Goal: Task Accomplishment & Management: Manage account settings

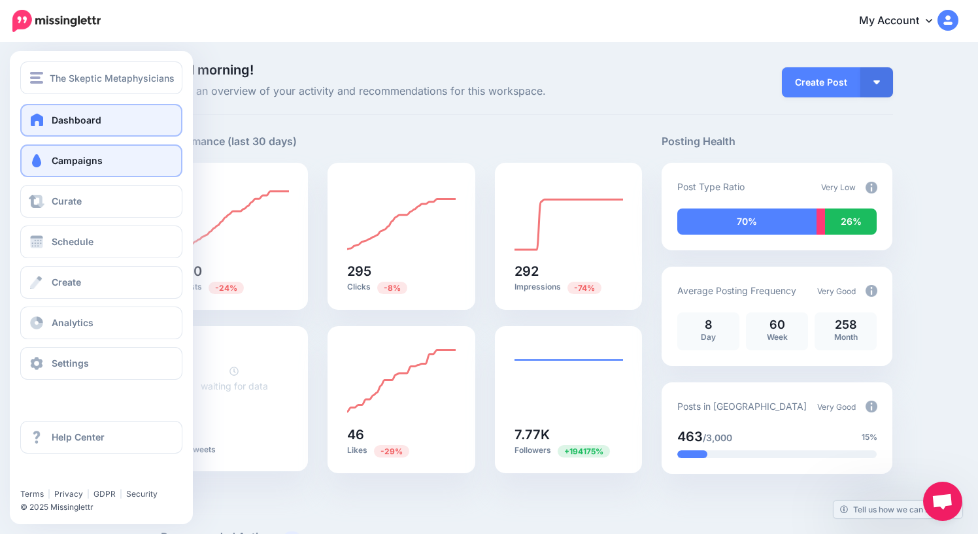
click at [69, 166] on link "Campaigns" at bounding box center [101, 160] width 162 height 33
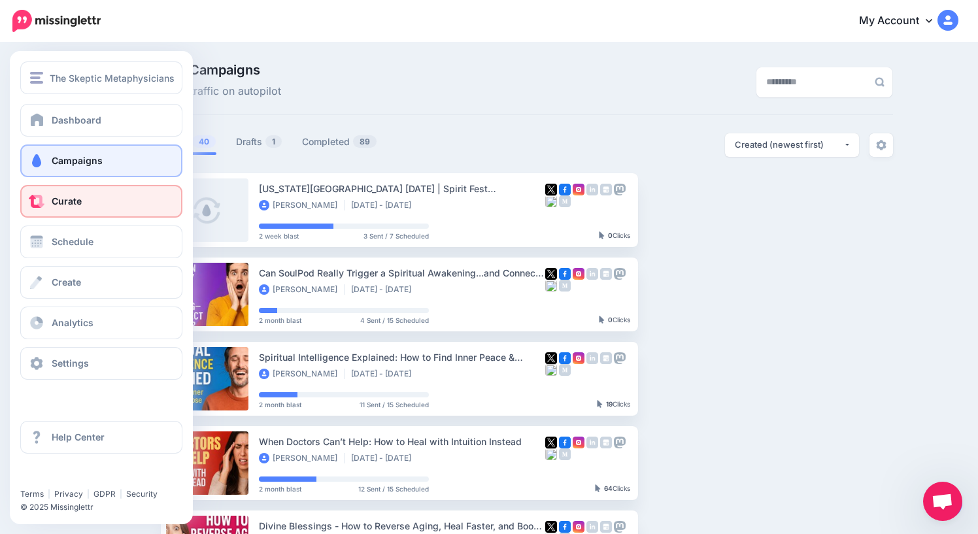
click at [66, 200] on span "Curate" at bounding box center [67, 200] width 30 height 11
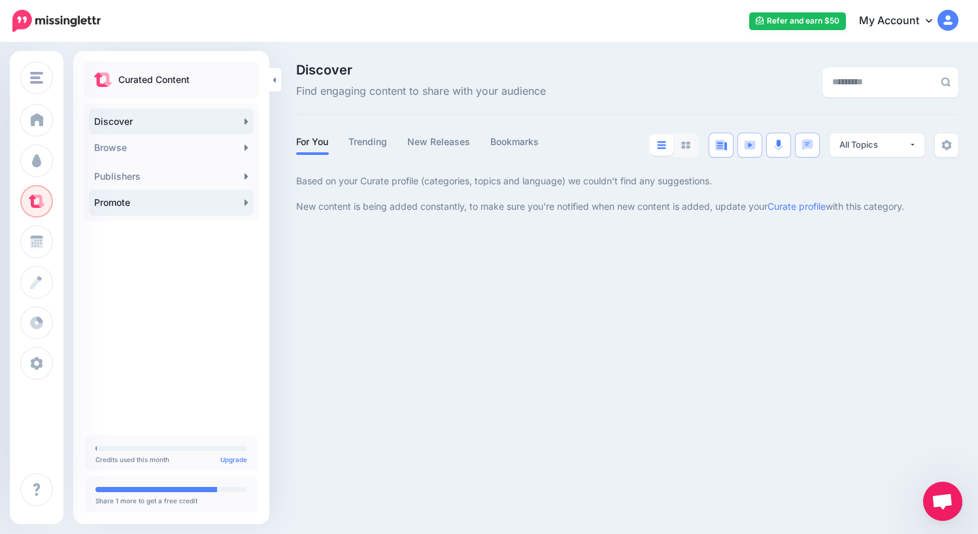
click at [191, 208] on link "Promote" at bounding box center [171, 203] width 165 height 26
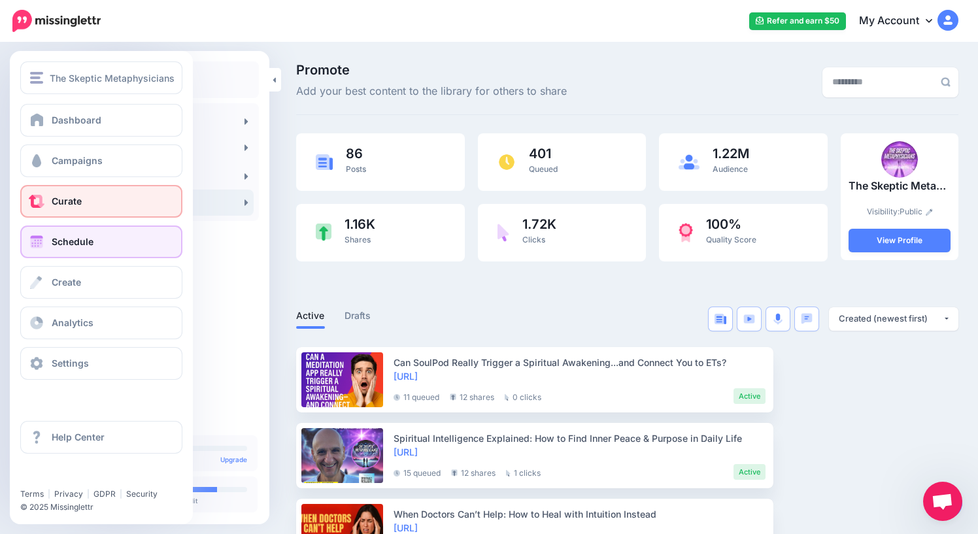
click at [67, 246] on span "Schedule" at bounding box center [73, 241] width 42 height 11
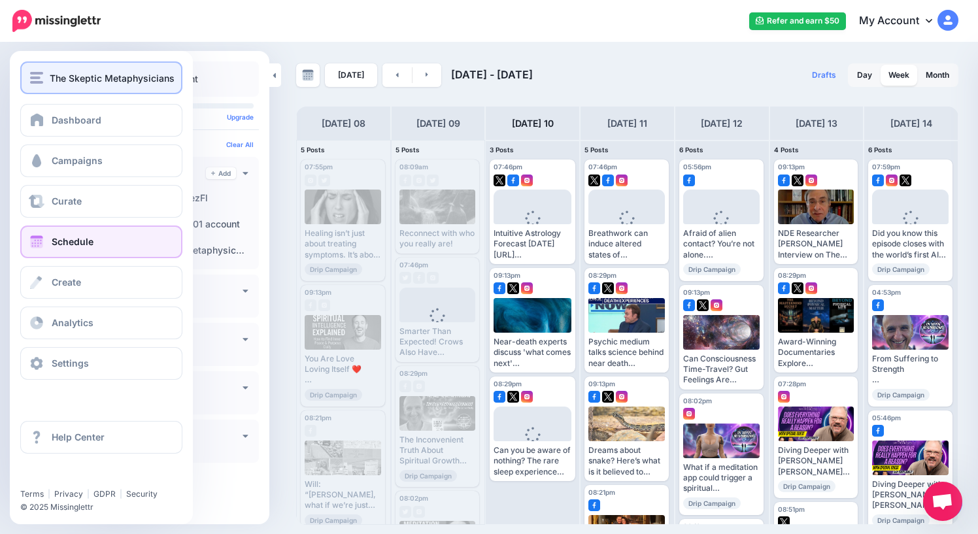
click at [53, 80] on span "The Skeptic Metaphysicians" at bounding box center [112, 78] width 125 height 15
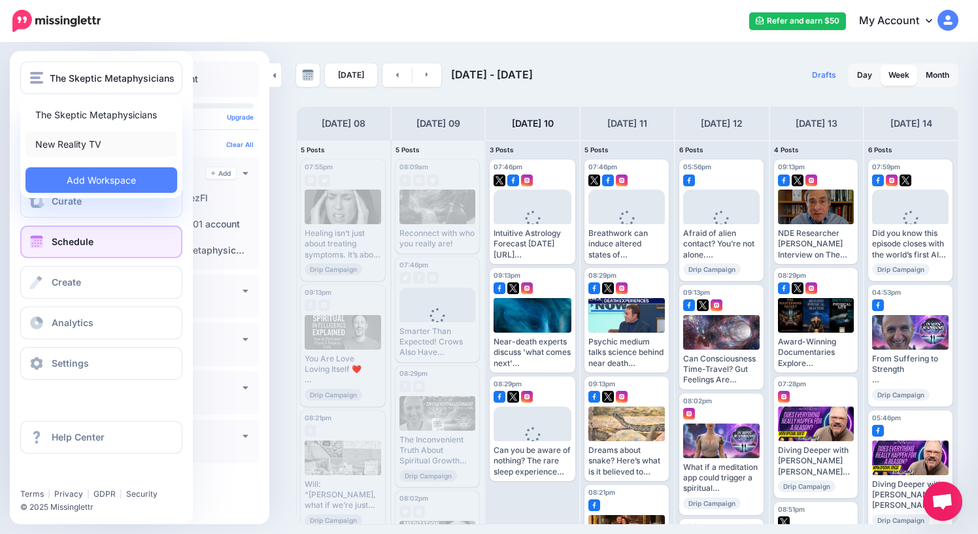
click at [78, 141] on link "New Reality TV" at bounding box center [101, 143] width 152 height 25
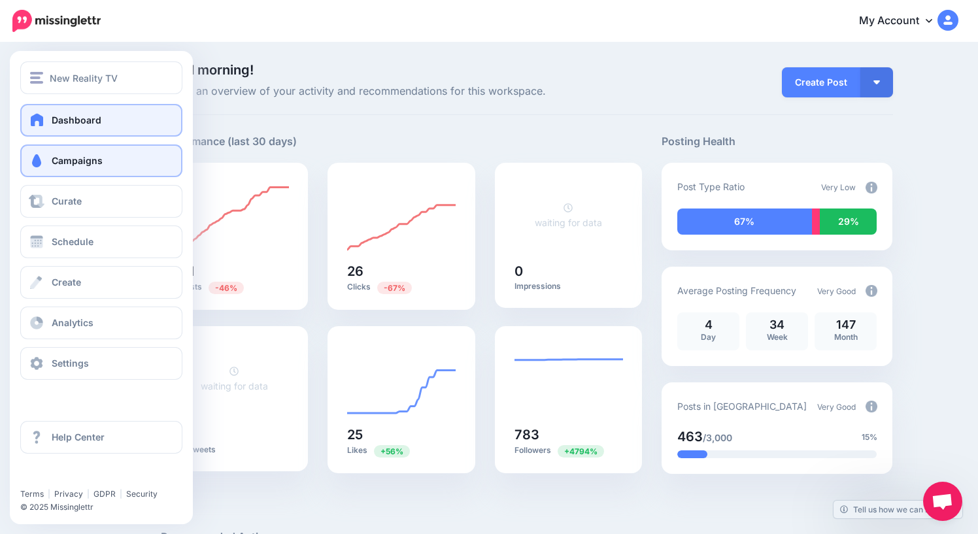
click at [66, 161] on span "Campaigns" at bounding box center [77, 160] width 51 height 11
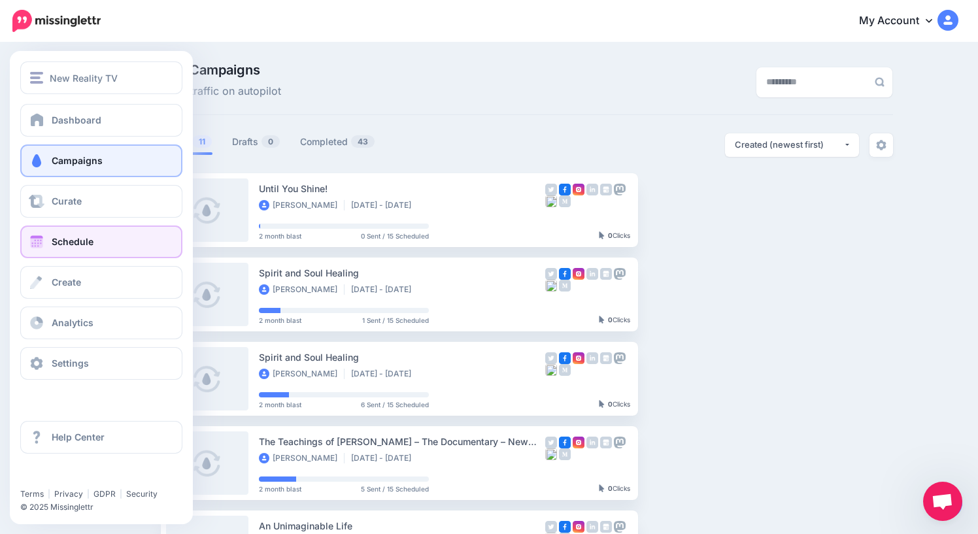
click at [82, 243] on span "Schedule" at bounding box center [73, 241] width 42 height 11
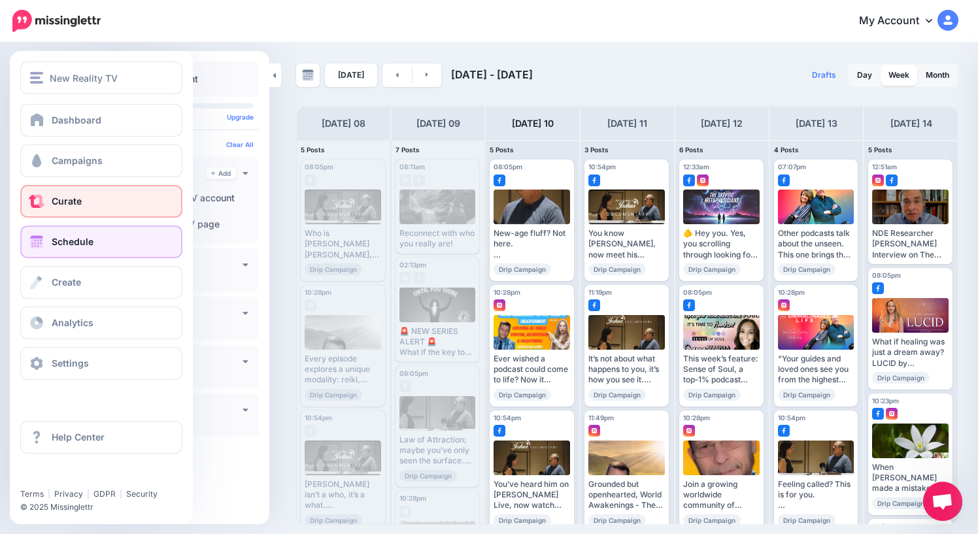
click at [60, 199] on span "Curate" at bounding box center [67, 200] width 30 height 11
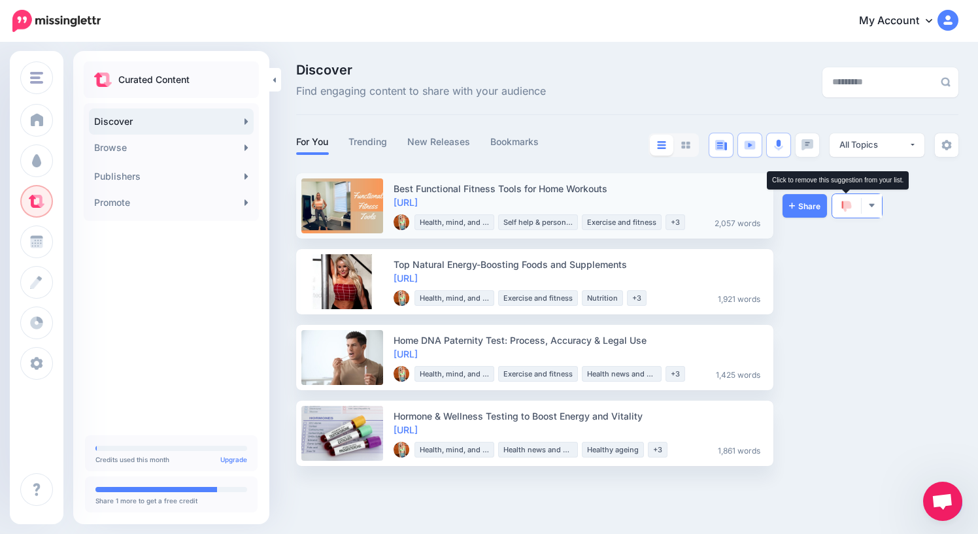
click at [844, 209] on img at bounding box center [846, 207] width 10 height 12
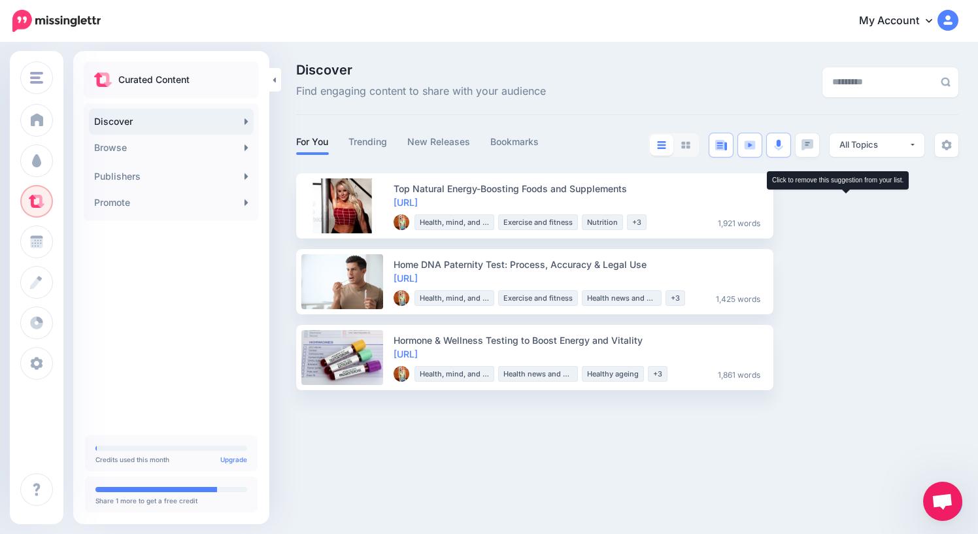
click at [844, 209] on img at bounding box center [846, 207] width 10 height 12
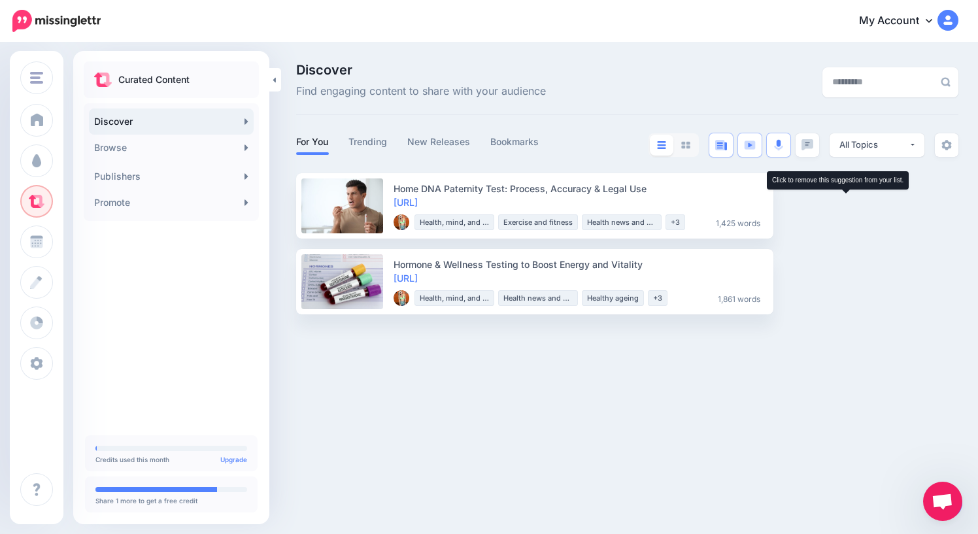
click at [844, 209] on img at bounding box center [846, 207] width 10 height 12
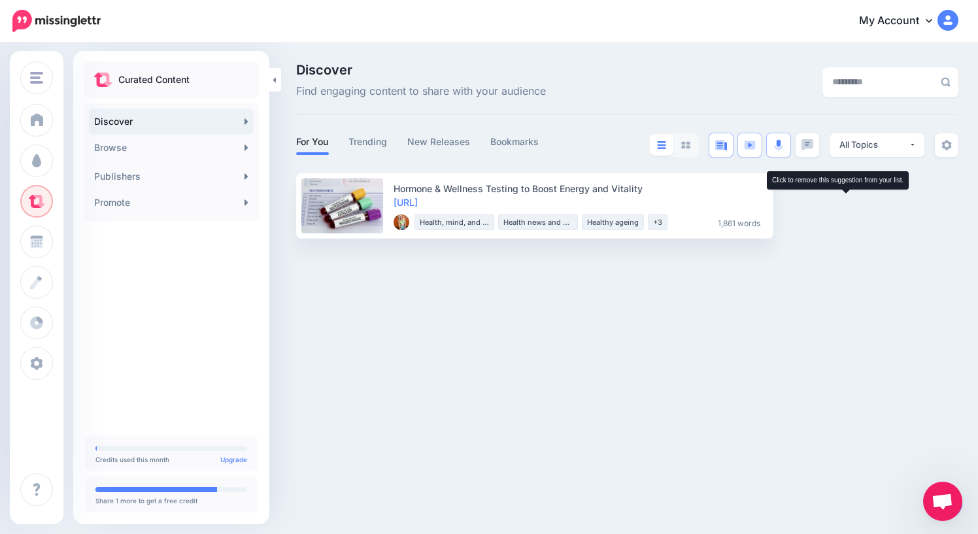
click at [844, 209] on img at bounding box center [846, 207] width 10 height 12
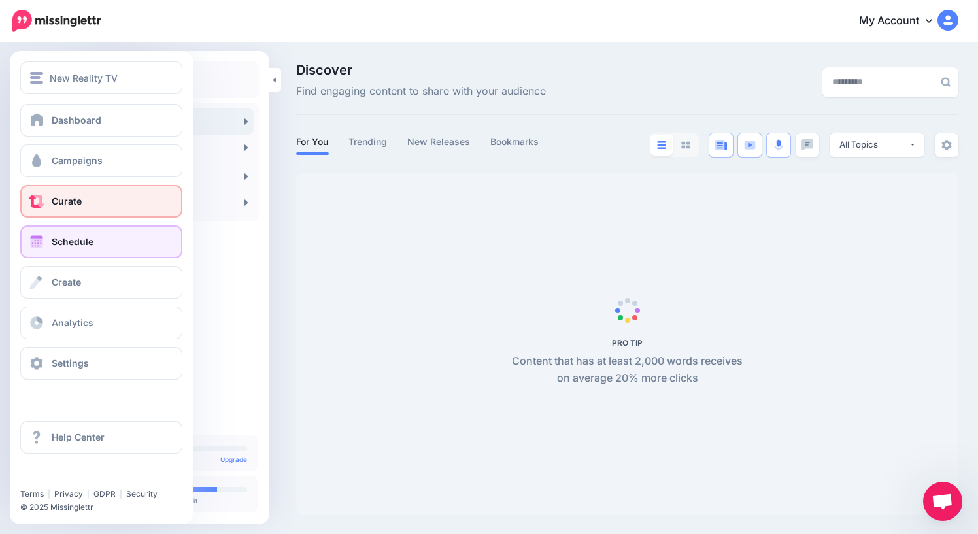
click at [65, 248] on link "Schedule" at bounding box center [101, 241] width 162 height 33
